Goal: Task Accomplishment & Management: Manage account settings

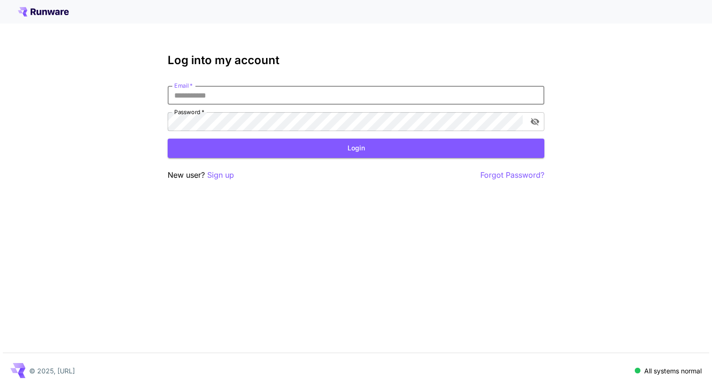
click at [305, 97] on input "Email   *" at bounding box center [356, 95] width 377 height 19
type input "**********"
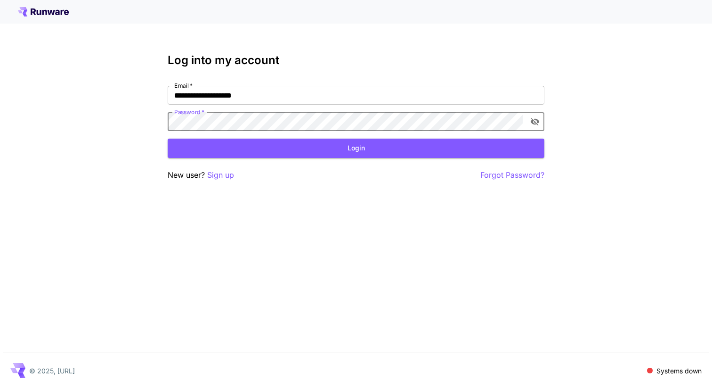
click at [541, 122] on button "toggle password visibility" at bounding box center [534, 121] width 17 height 17
click at [373, 147] on button "Login" at bounding box center [356, 147] width 377 height 19
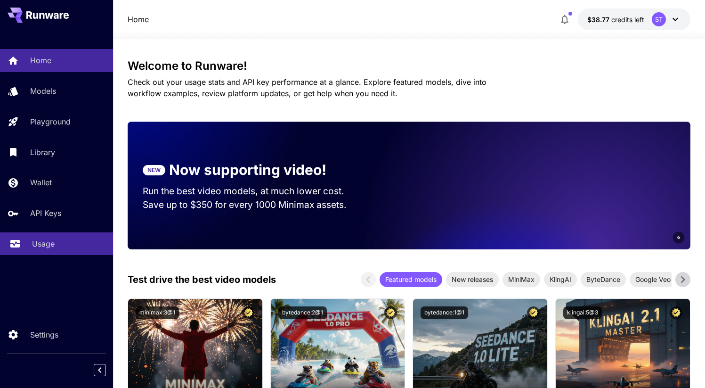
click at [43, 237] on link "Usage" at bounding box center [56, 243] width 113 height 23
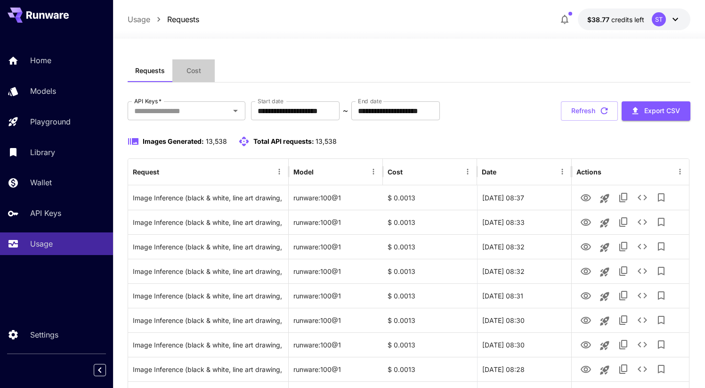
click at [196, 64] on button "Cost" at bounding box center [193, 70] width 42 height 23
